Goal: Task Accomplishment & Management: Manage account settings

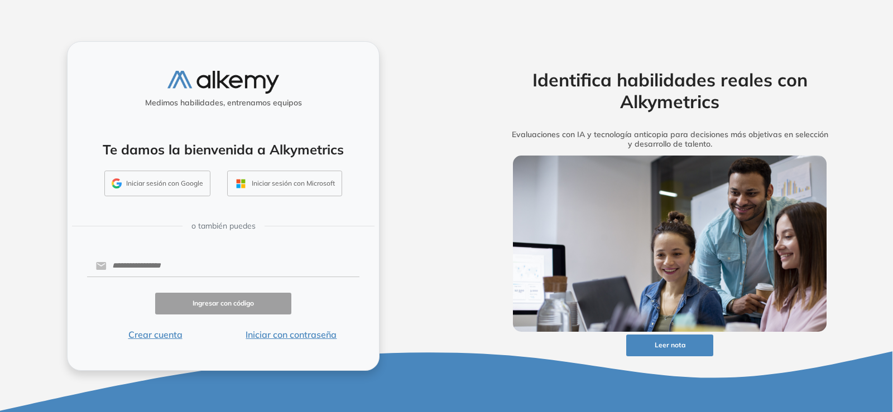
click at [137, 189] on button "Iniciar sesión con Google" at bounding box center [157, 184] width 106 height 26
click at [140, 267] on input "text" at bounding box center [233, 266] width 253 height 21
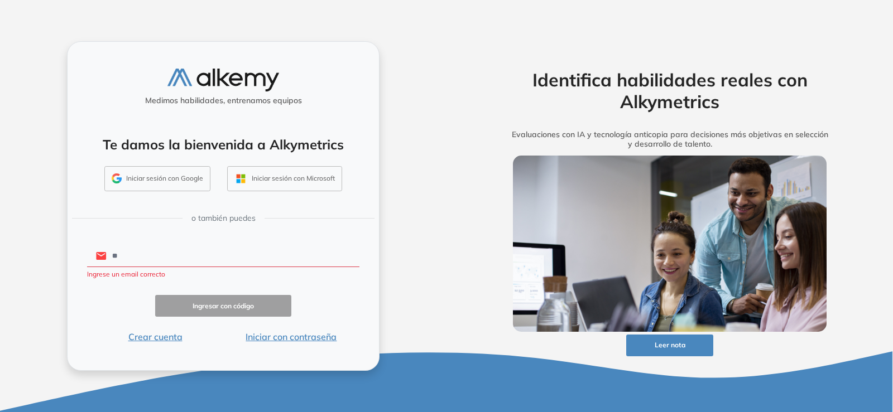
type input "**********"
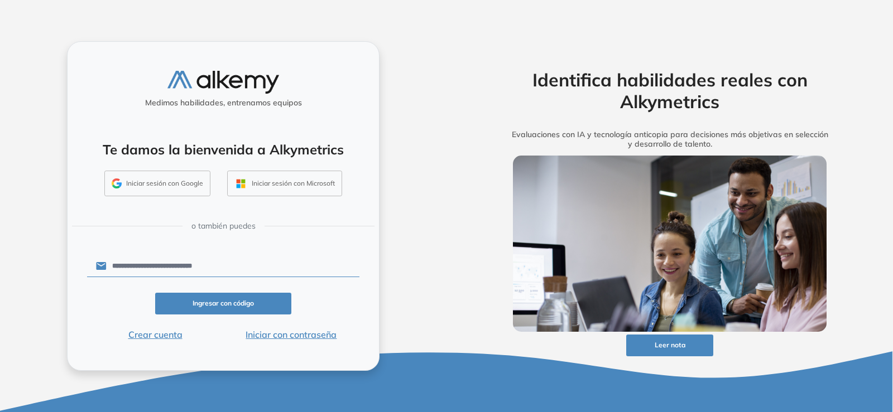
click at [236, 306] on button "Ingresar con código" at bounding box center [223, 304] width 136 height 22
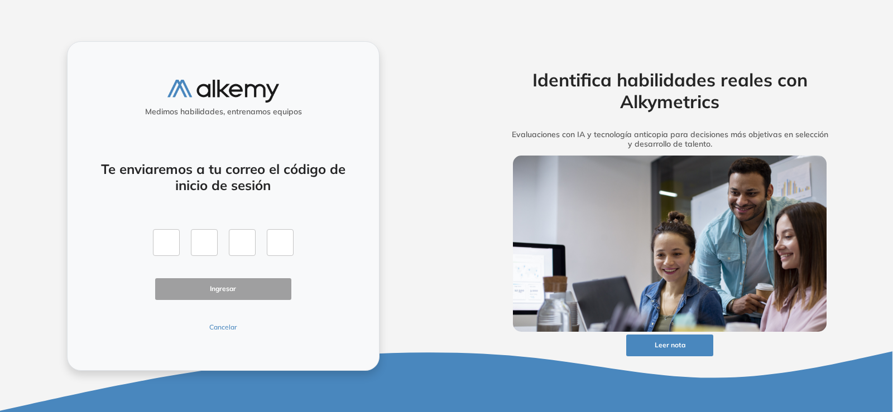
click at [180, 243] on div at bounding box center [223, 242] width 141 height 27
click at [171, 242] on input "text" at bounding box center [166, 242] width 27 height 27
type input "*"
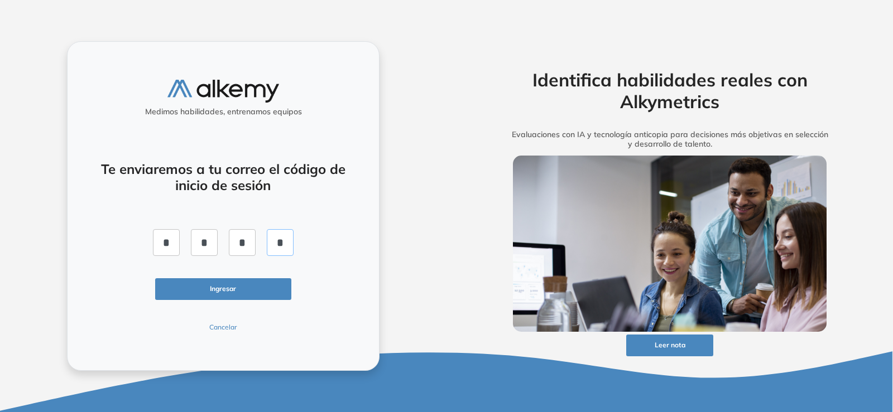
type input "*"
click at [209, 295] on button "Ingresar" at bounding box center [223, 290] width 136 height 22
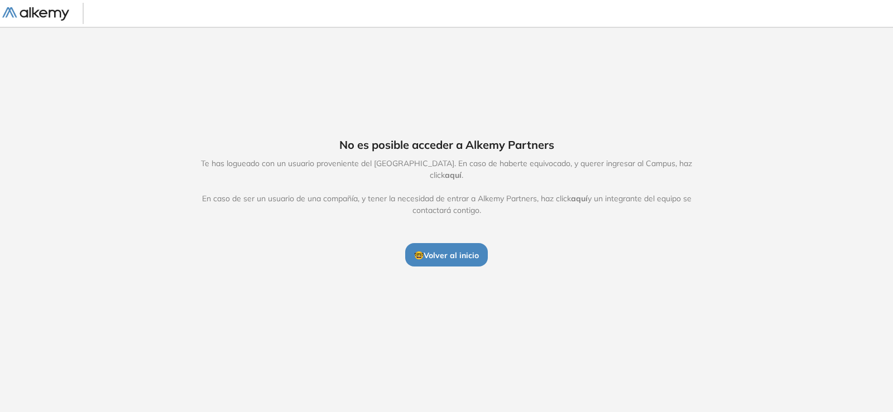
click at [455, 255] on span "🤓 Volver al inicio" at bounding box center [446, 256] width 65 height 10
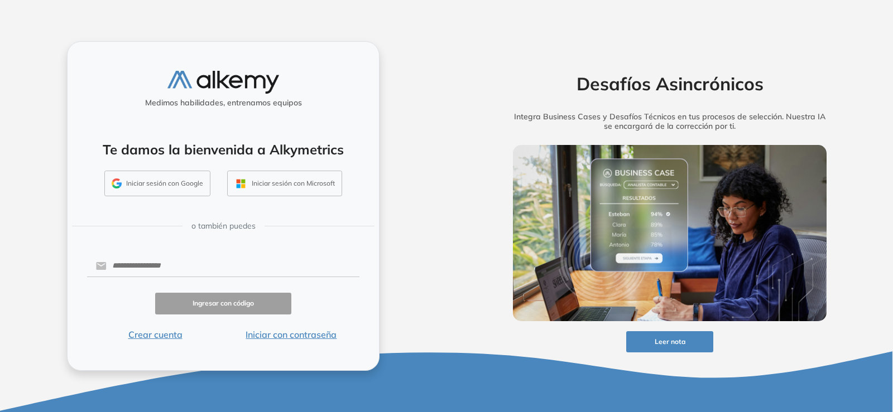
click at [277, 337] on button "Iniciar con contraseña" at bounding box center [291, 334] width 136 height 13
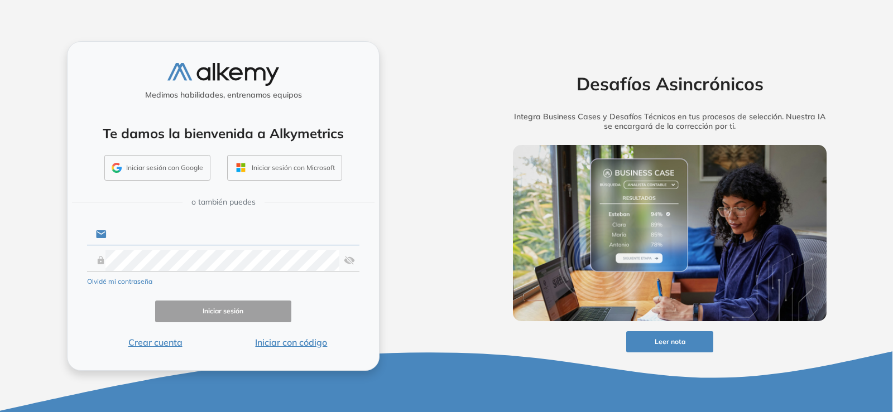
click at [136, 234] on input "text" at bounding box center [233, 234] width 253 height 21
type input "**********"
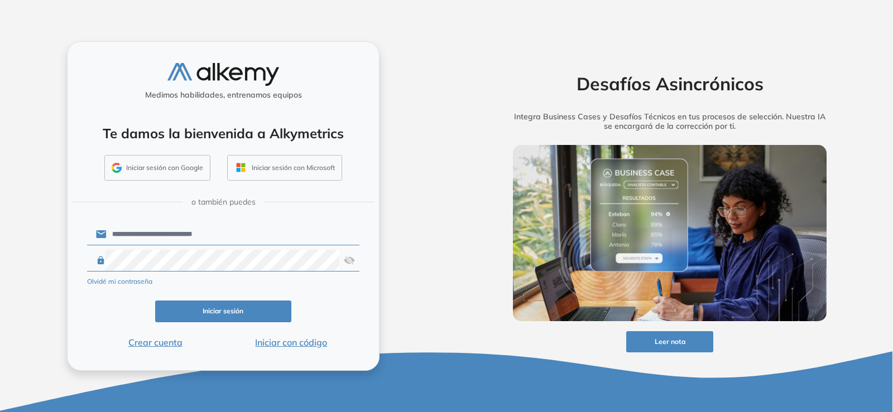
click at [108, 318] on div "Iniciar sesión" at bounding box center [223, 312] width 272 height 22
click at [230, 311] on button "Iniciar sesión" at bounding box center [223, 312] width 136 height 22
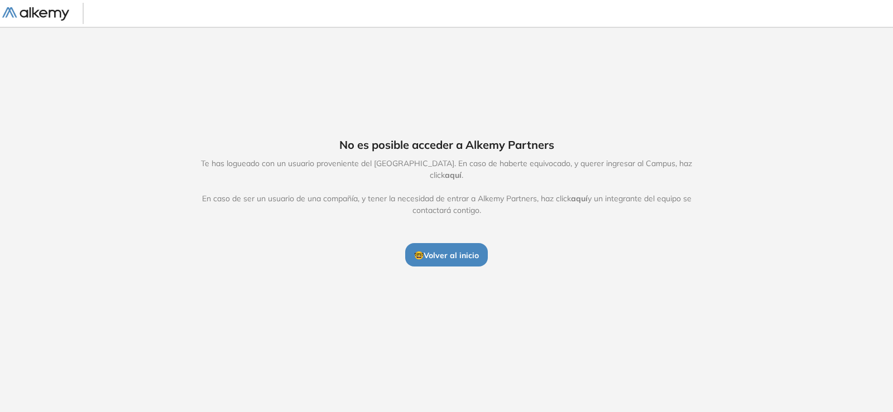
click at [462, 170] on span "aquí" at bounding box center [453, 175] width 17 height 10
